Goal: Register for event/course

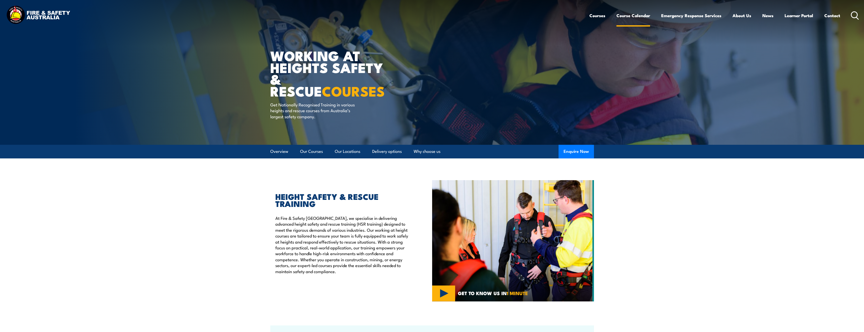
click at [630, 14] on link "Course Calendar" at bounding box center [633, 15] width 34 height 13
click at [631, 15] on link "Course Calendar" at bounding box center [633, 15] width 34 height 13
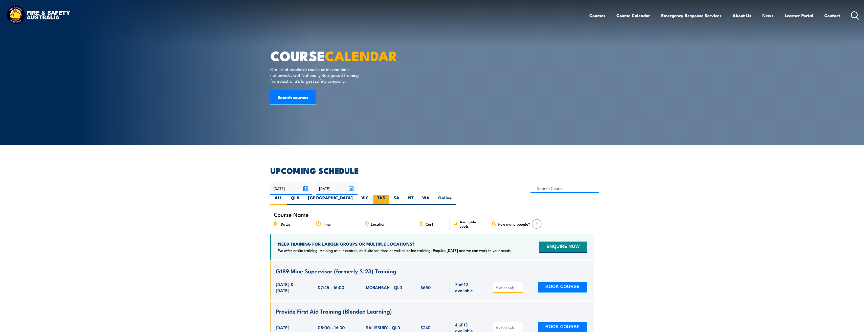
click at [389, 195] on label "TAS" at bounding box center [381, 200] width 16 height 10
click at [388, 195] on input "TAS" at bounding box center [386, 196] width 3 height 3
radio input "true"
click at [294, 105] on link "Search courses" at bounding box center [292, 97] width 45 height 15
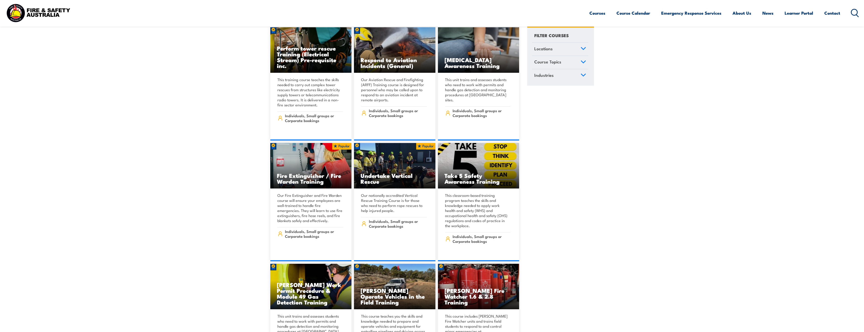
scroll to position [1668, 0]
